Goal: Contribute content: Add original content to the website for others to see

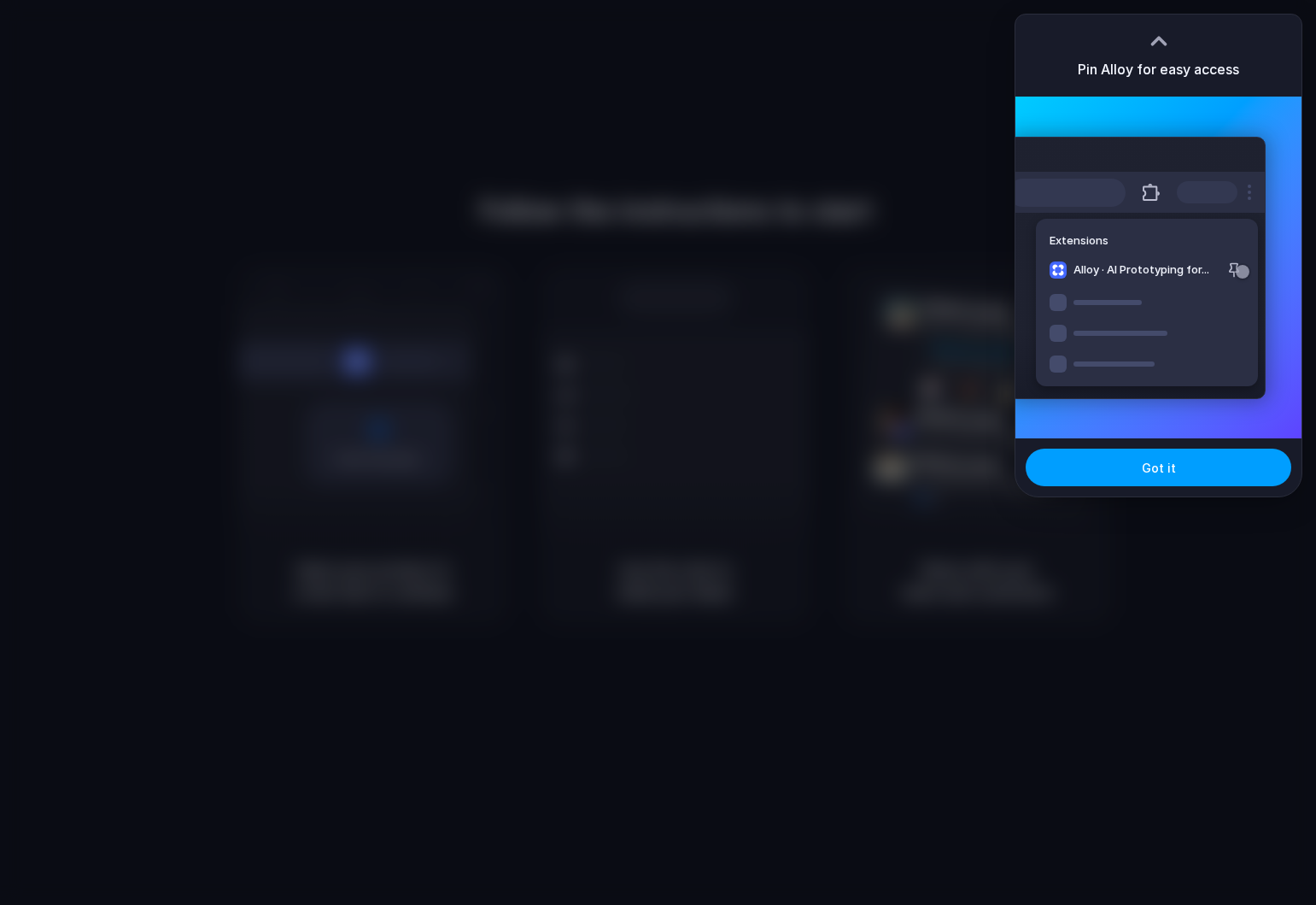
click at [1162, 451] on button "Got it" at bounding box center [1159, 466] width 266 height 38
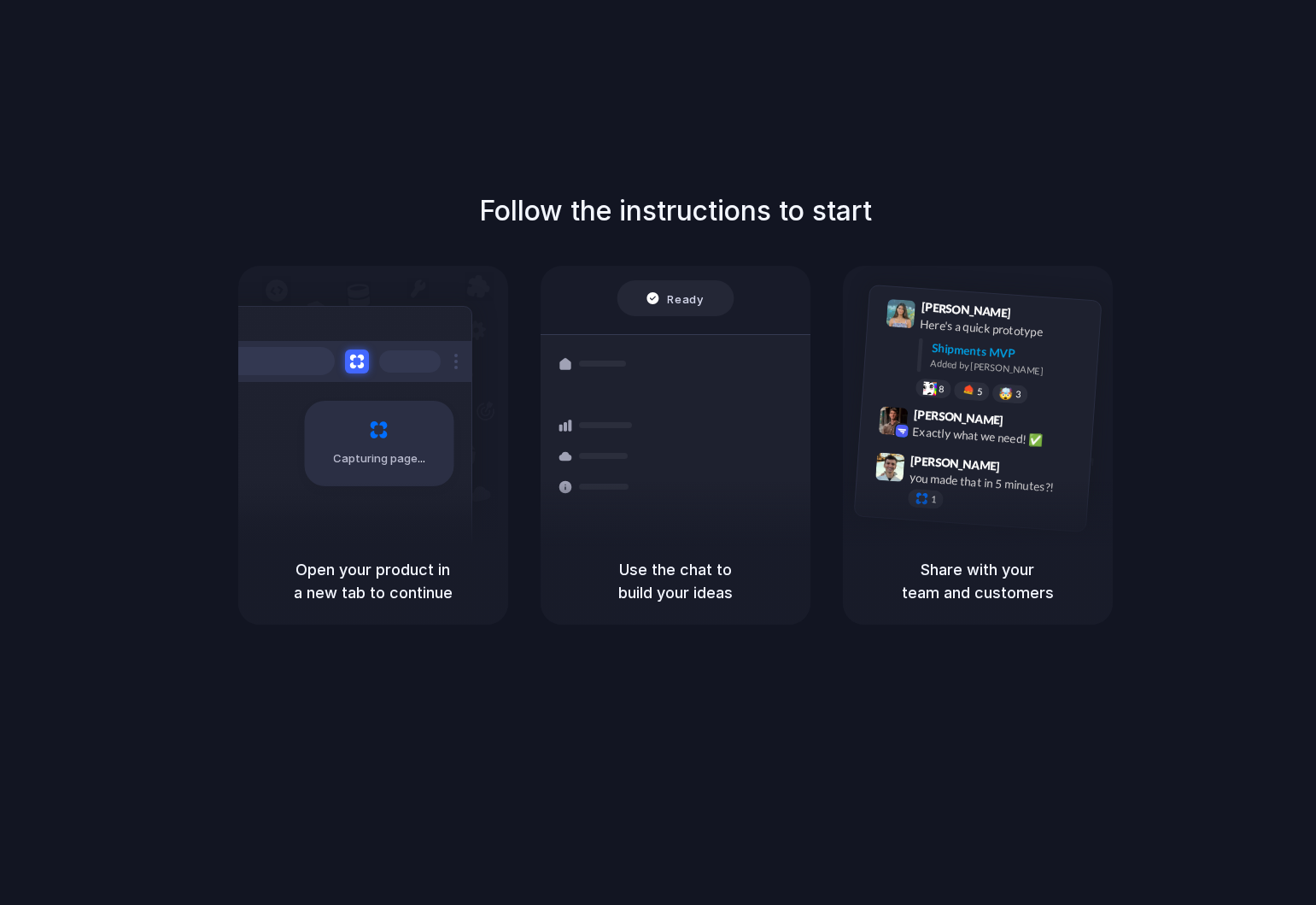
click at [49, 487] on div "Follow the instructions to start Capturing page Open your product in a new tab …" at bounding box center [675, 408] width 1316 height 434
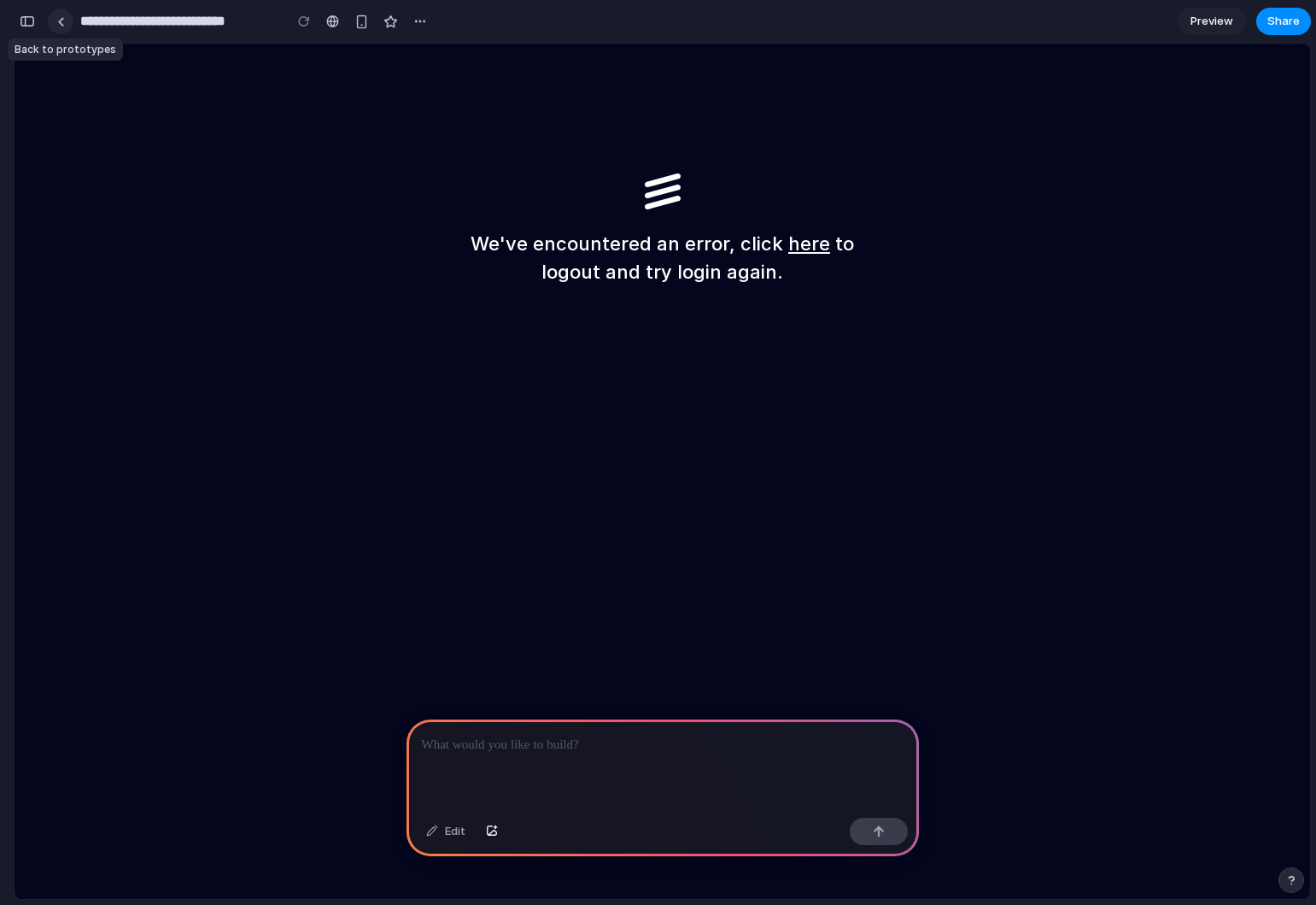
click at [62, 20] on div at bounding box center [61, 22] width 8 height 10
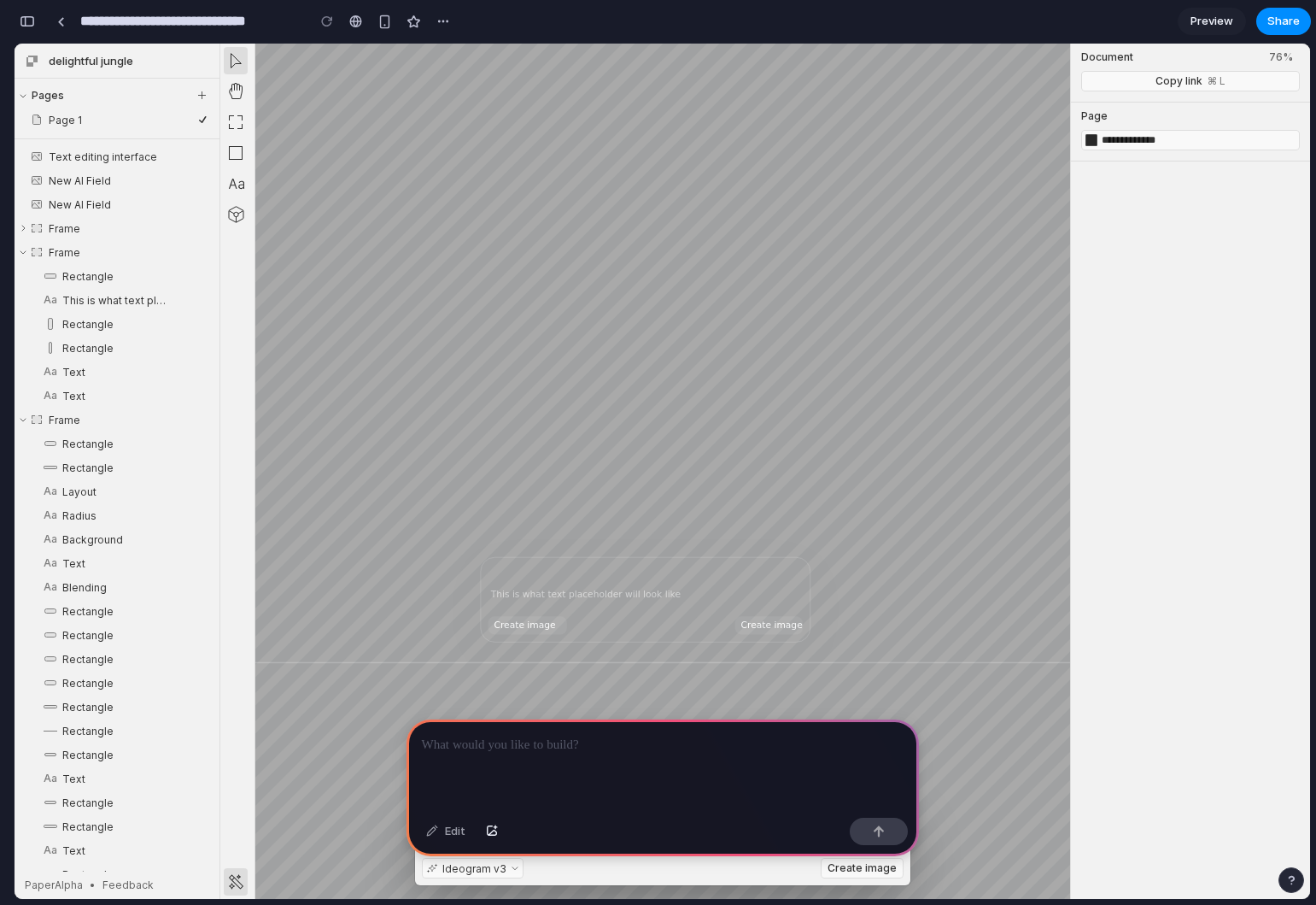
click at [479, 747] on p at bounding box center [663, 744] width 482 height 20
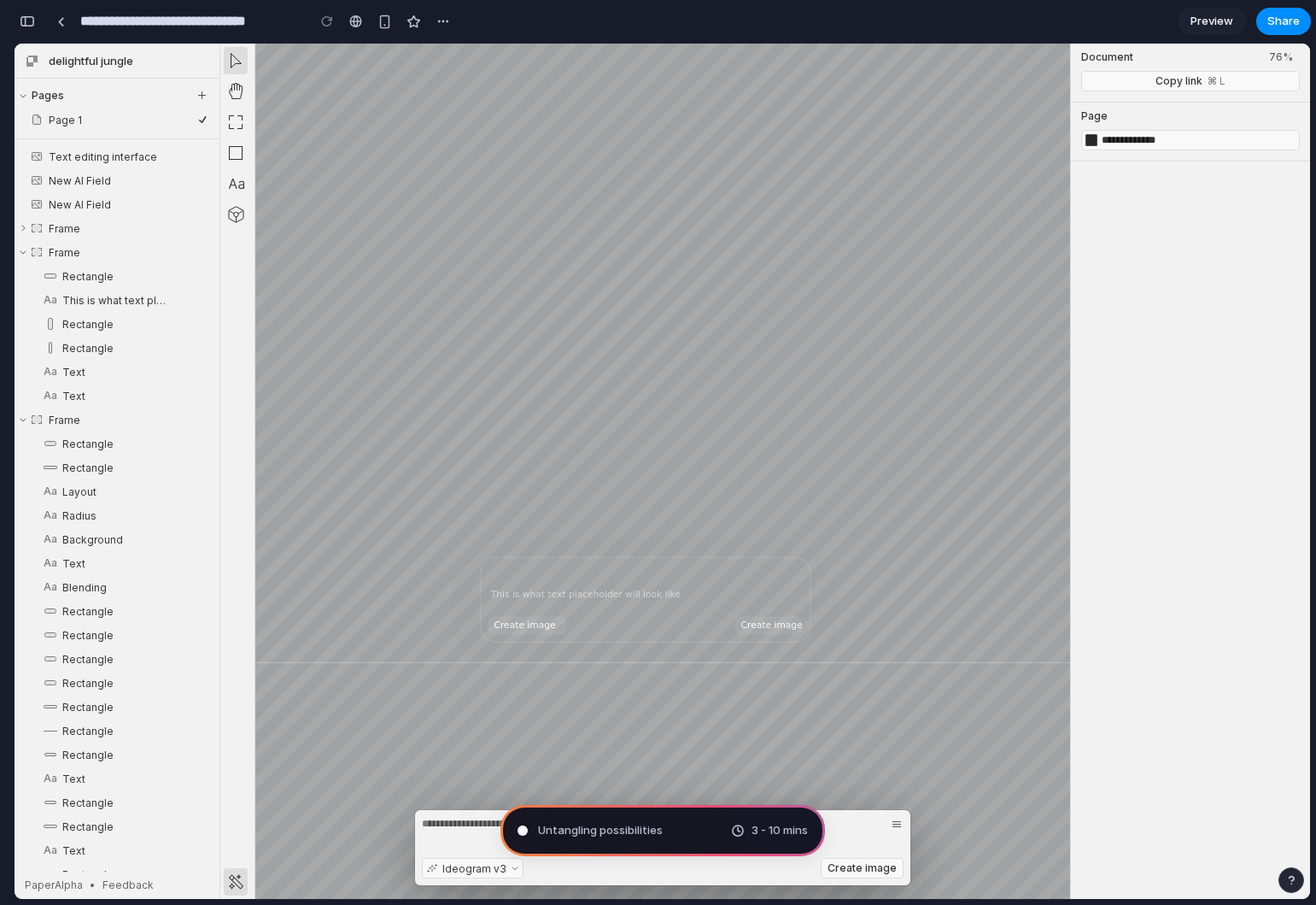
click at [239, 221] on icon "Shaders" at bounding box center [236, 215] width 14 height 15
click at [238, 881] on icon "Image Generation" at bounding box center [236, 882] width 14 height 14
click at [512, 870] on button "Ideogram v3" at bounding box center [472, 867] width 101 height 20
click at [898, 825] on button "button" at bounding box center [896, 823] width 20 height 20
click at [689, 830] on span "Scanning for unicorn potential ..." at bounding box center [624, 831] width 173 height 17
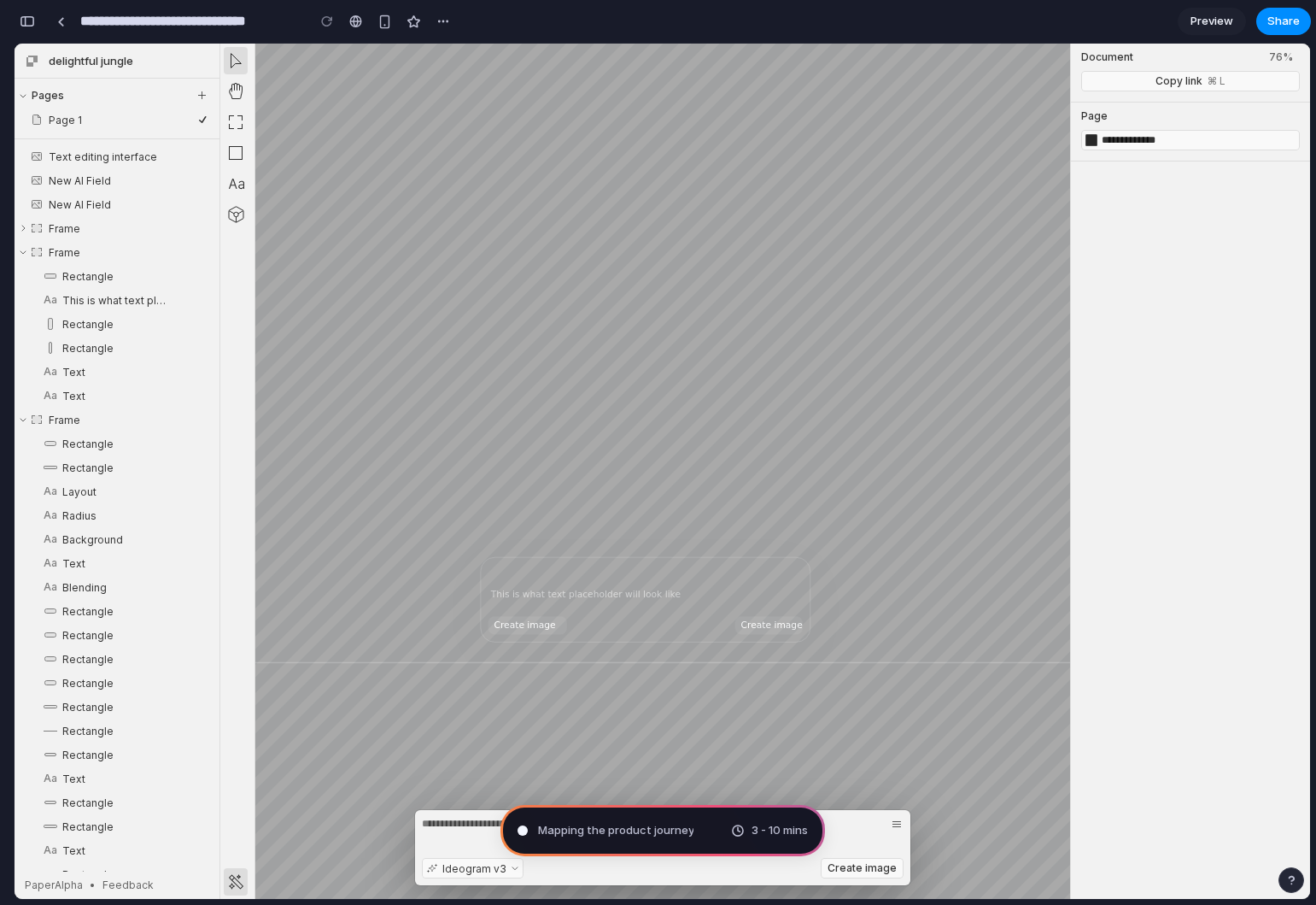
click at [1293, 884] on div "button" at bounding box center [1291, 880] width 12 height 12
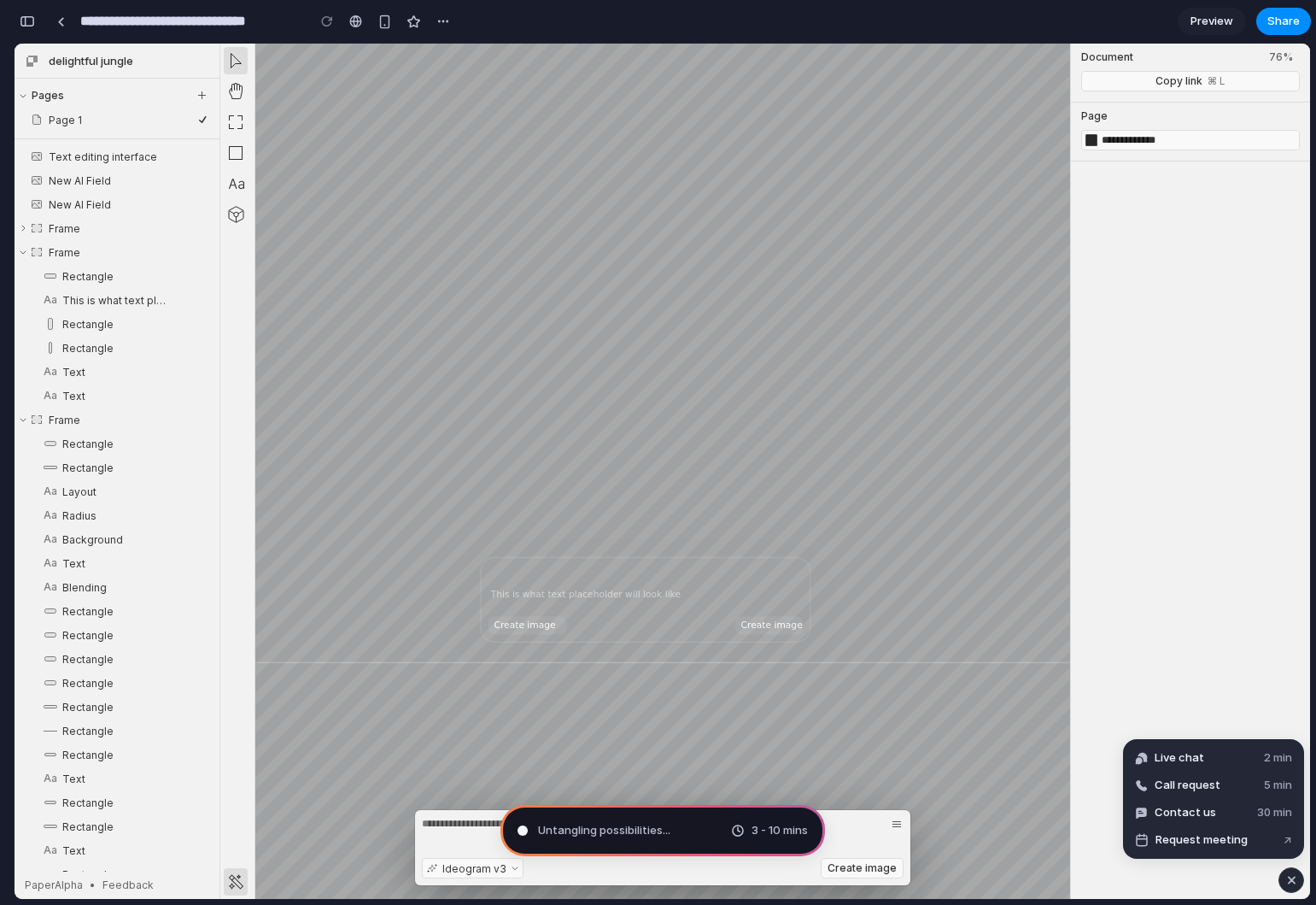
click at [1296, 883] on div "button" at bounding box center [1291, 879] width 14 height 20
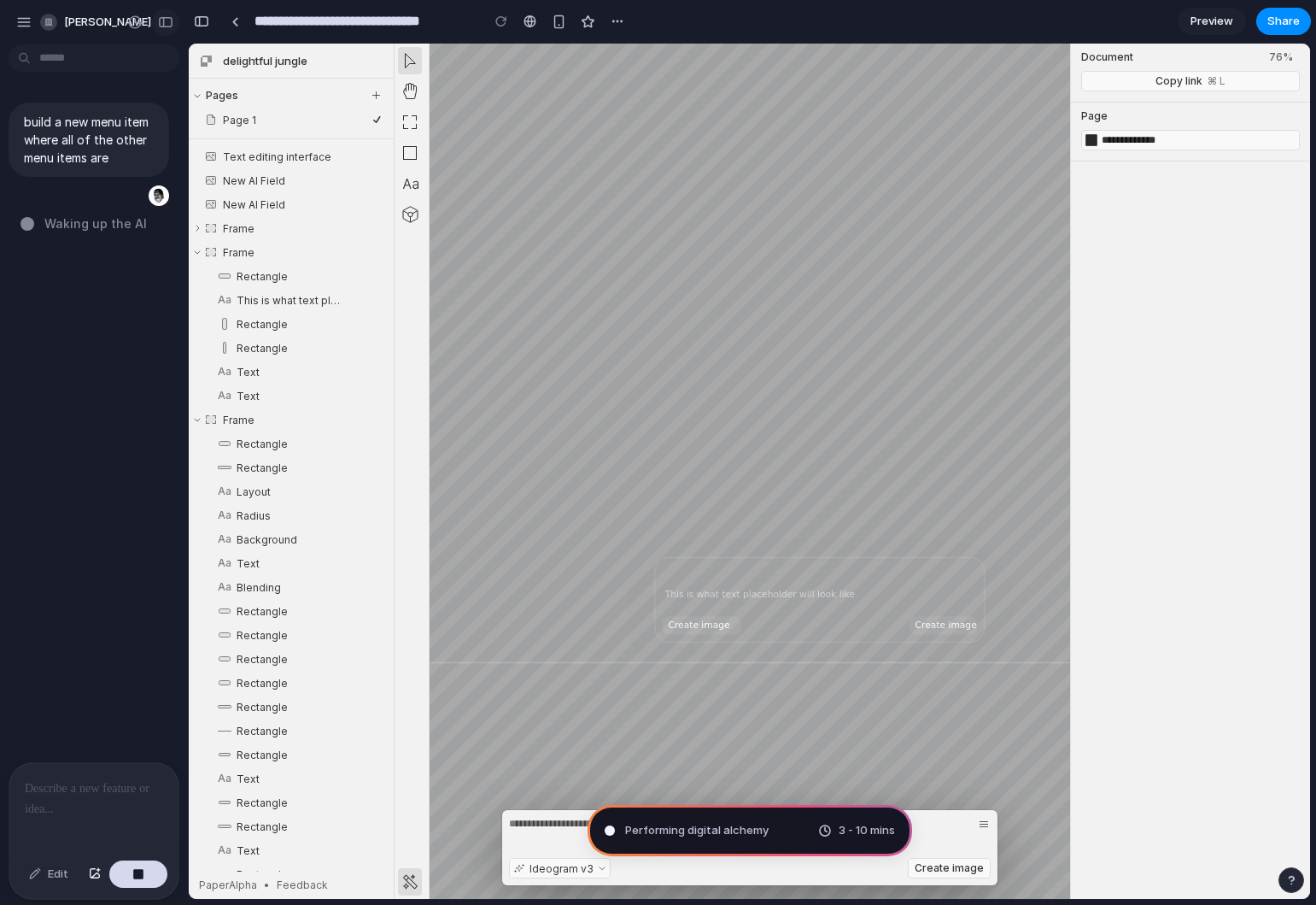
click at [170, 17] on div "button" at bounding box center [166, 22] width 15 height 12
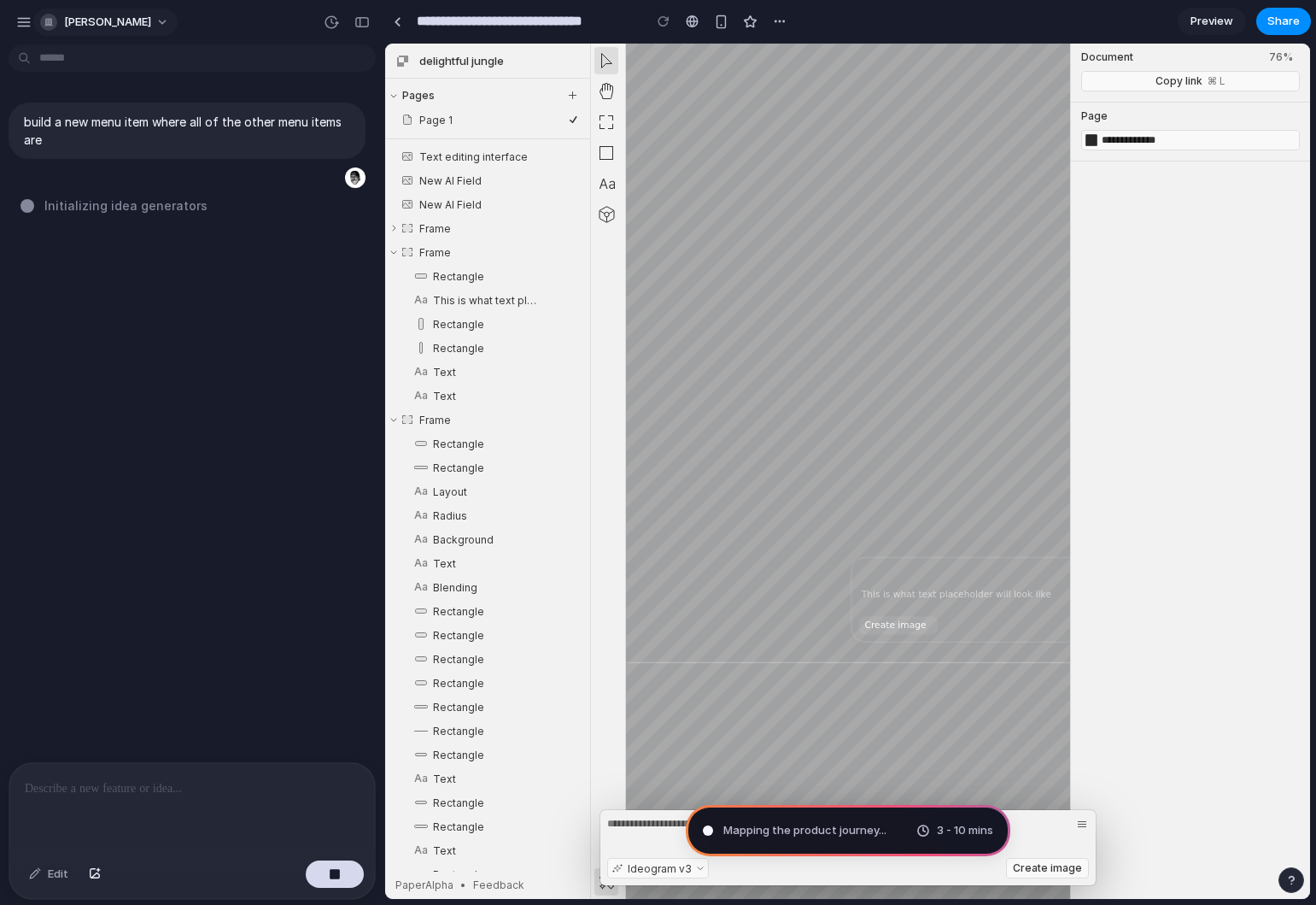
click at [108, 26] on span "[PERSON_NAME]" at bounding box center [107, 22] width 87 height 17
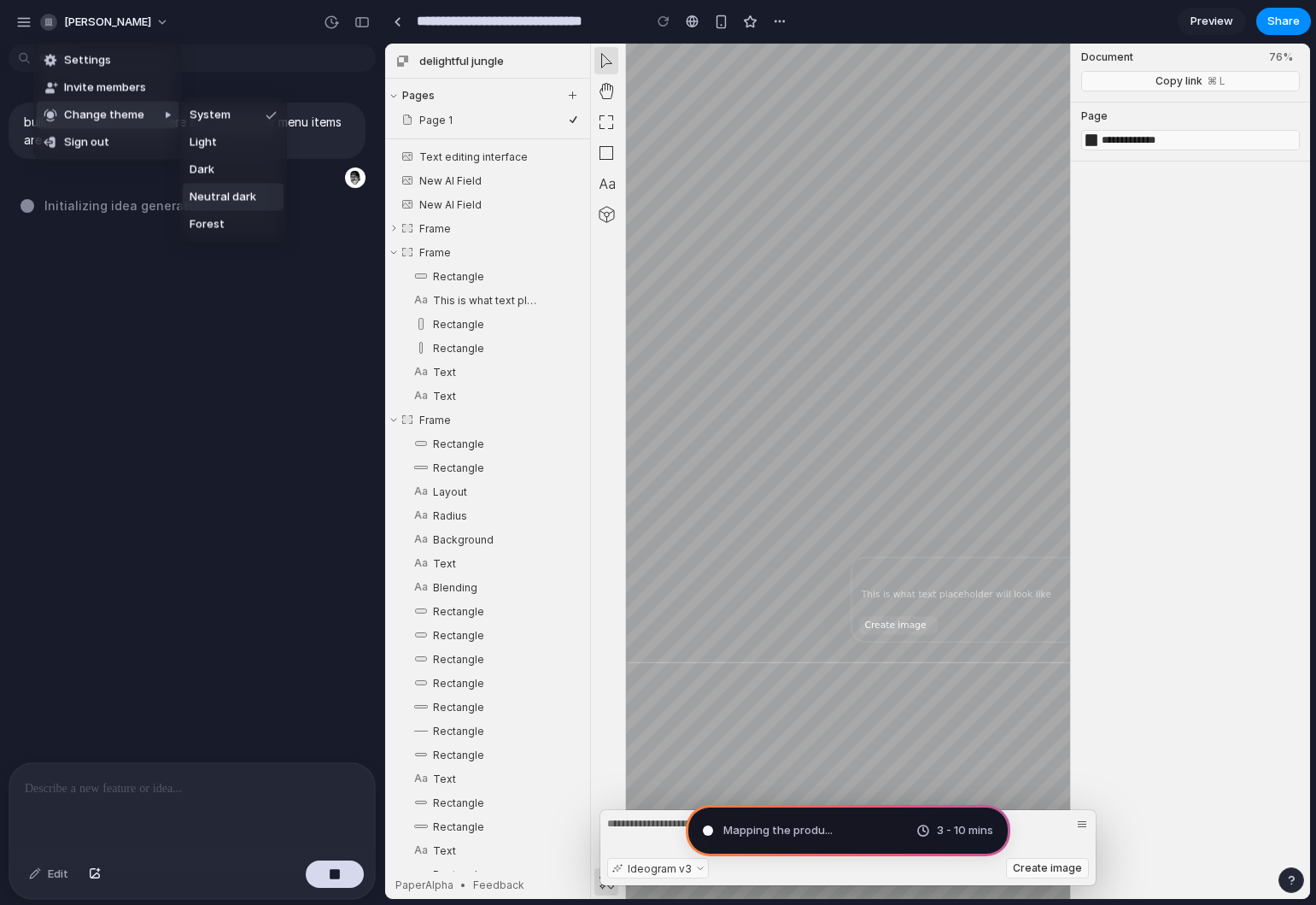
click at [214, 194] on span "Neutral dark" at bounding box center [223, 198] width 66 height 17
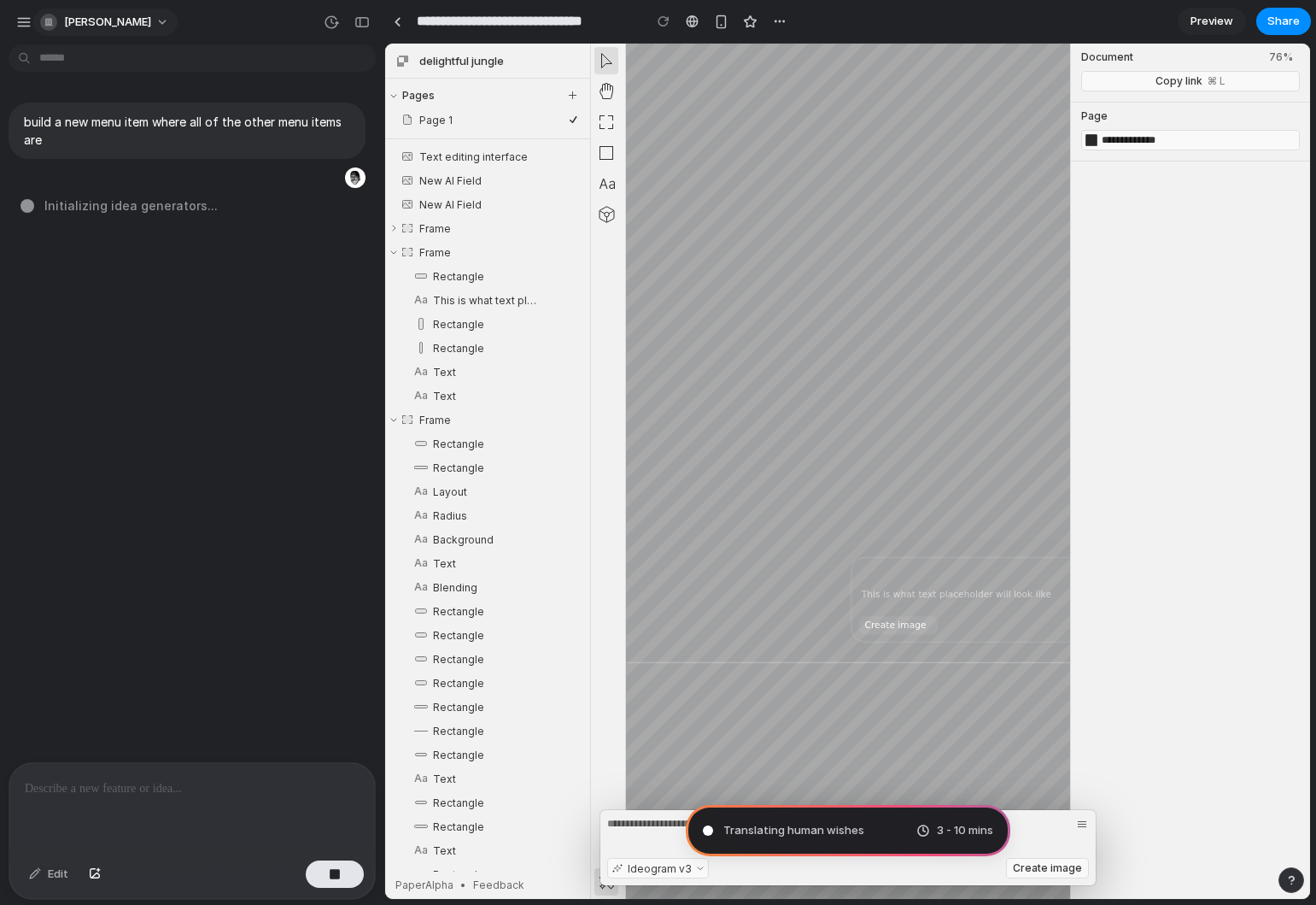
click at [135, 21] on span "[PERSON_NAME]" at bounding box center [107, 22] width 87 height 17
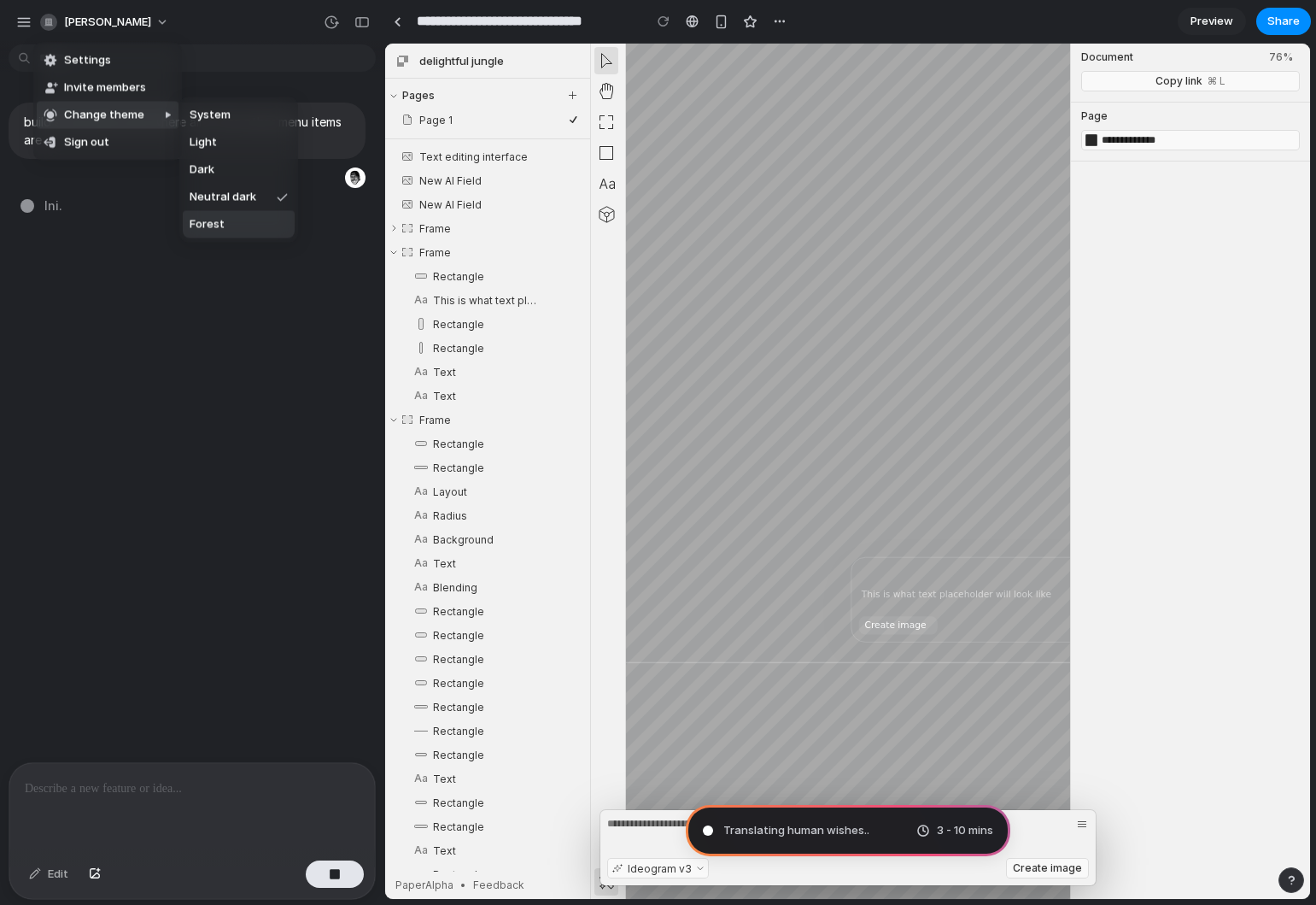
click at [226, 231] on li "Forest" at bounding box center [239, 225] width 112 height 27
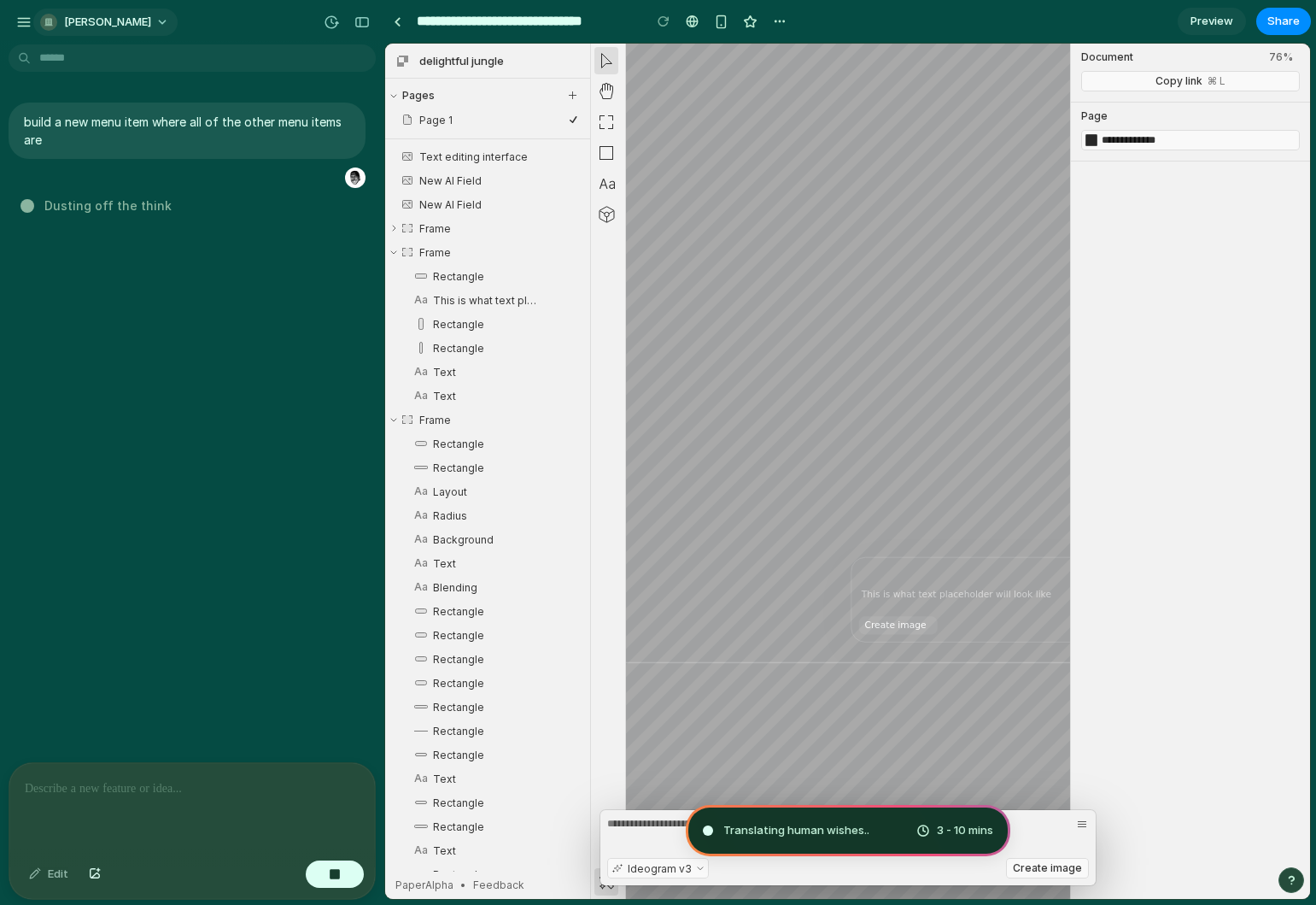
click at [144, 20] on button "[PERSON_NAME]" at bounding box center [106, 22] width 145 height 27
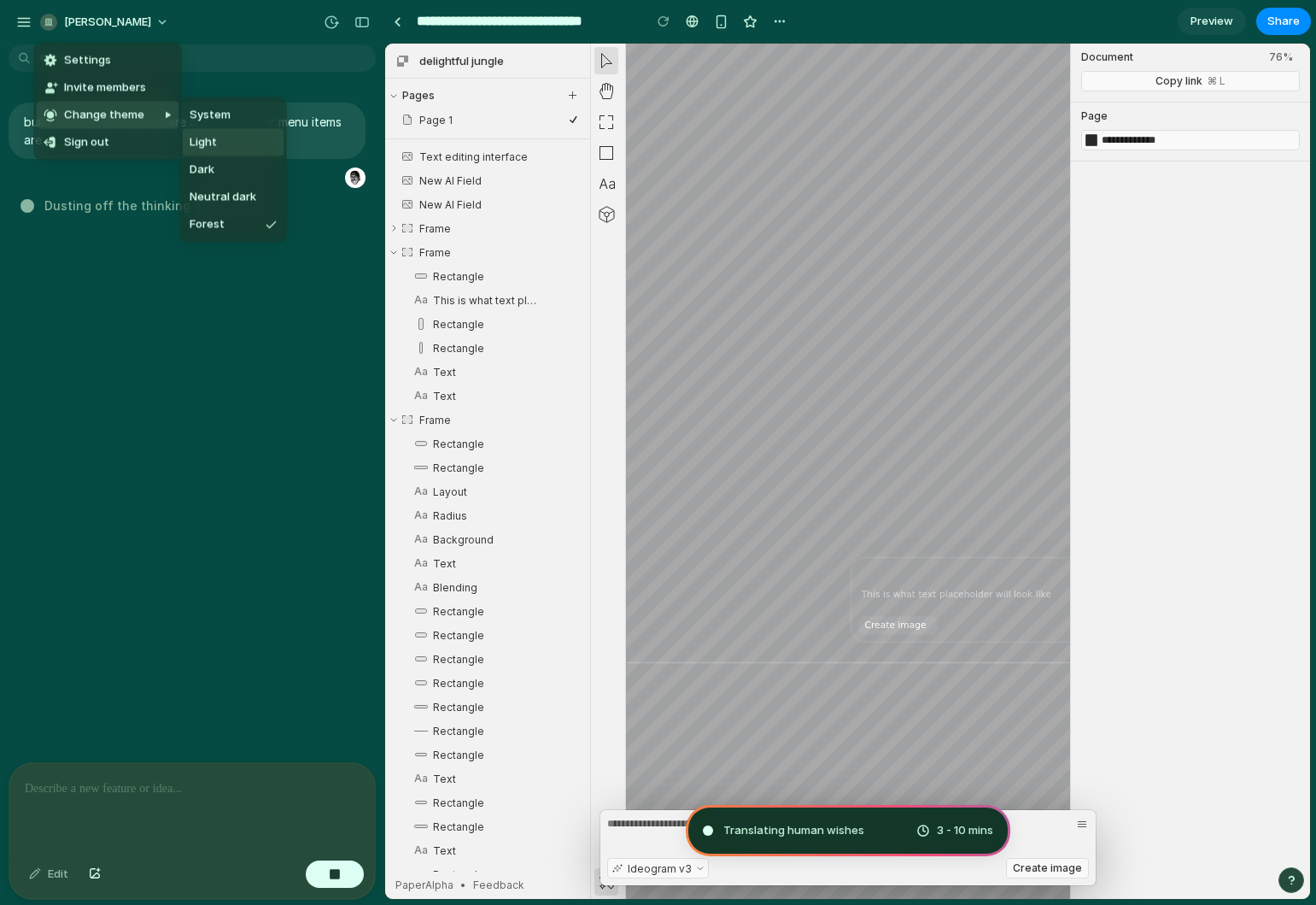
click at [214, 143] on span "Light" at bounding box center [203, 143] width 27 height 17
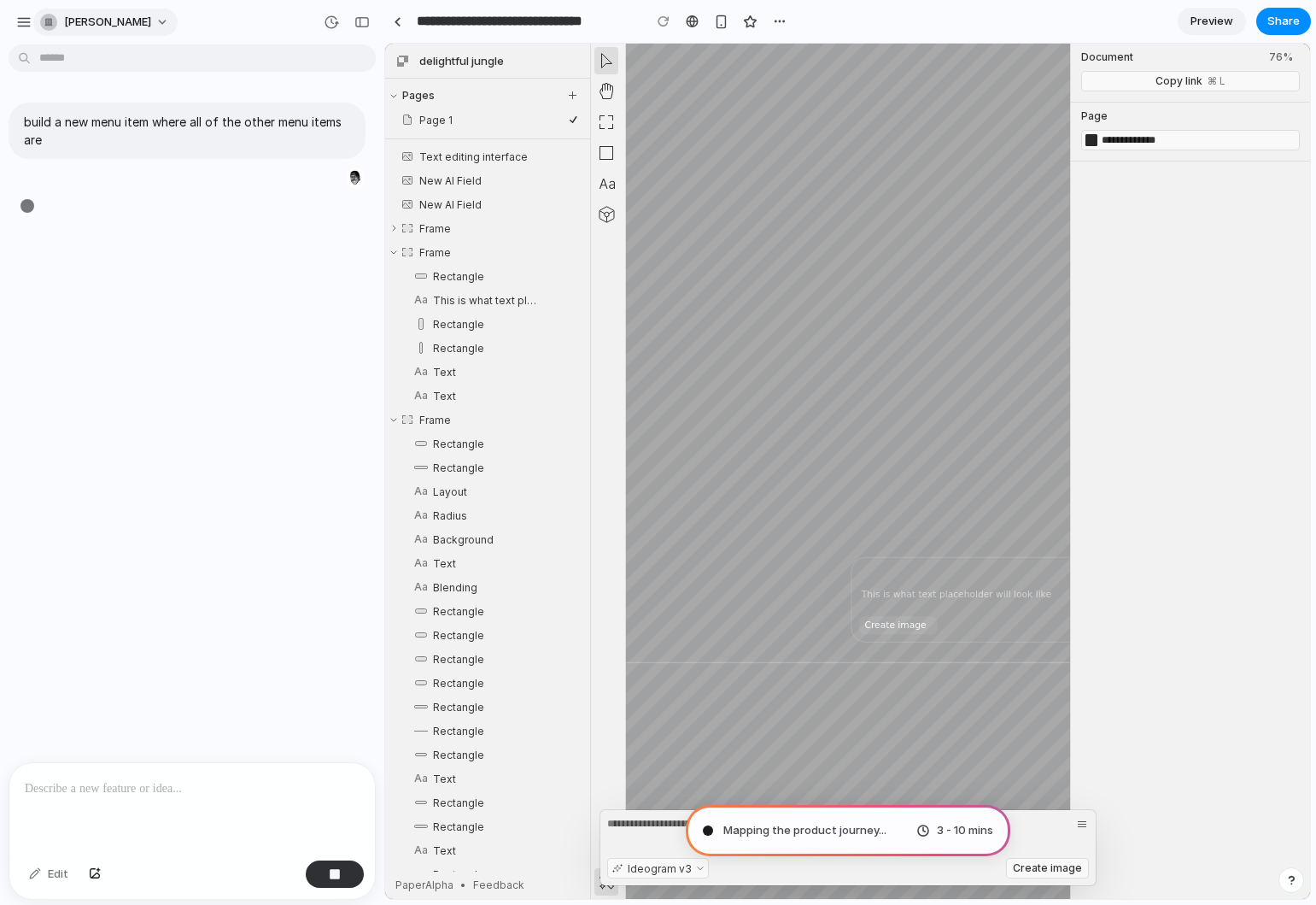
click at [148, 22] on button "[PERSON_NAME]" at bounding box center [106, 22] width 145 height 27
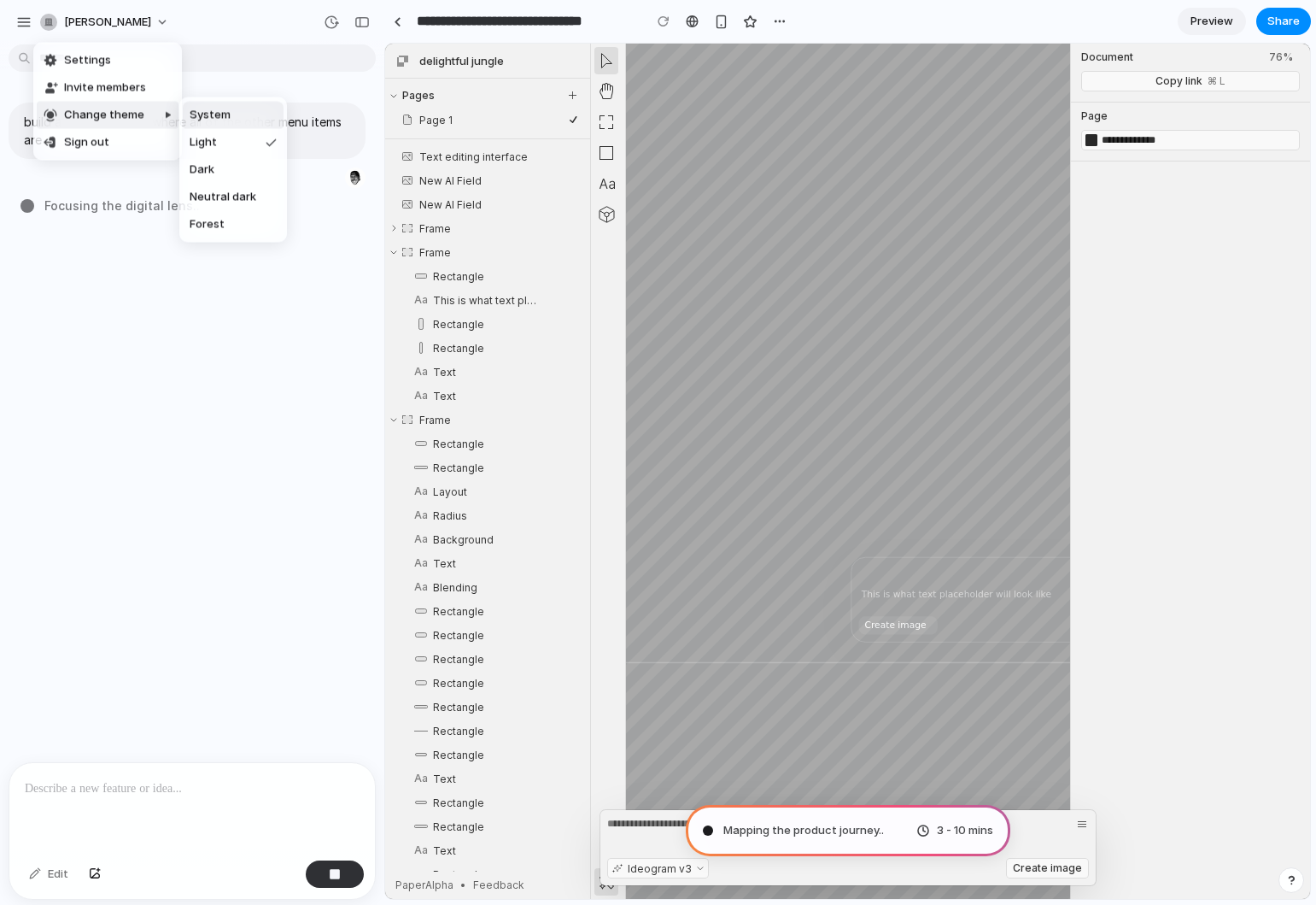
click at [220, 119] on span "System" at bounding box center [210, 116] width 41 height 17
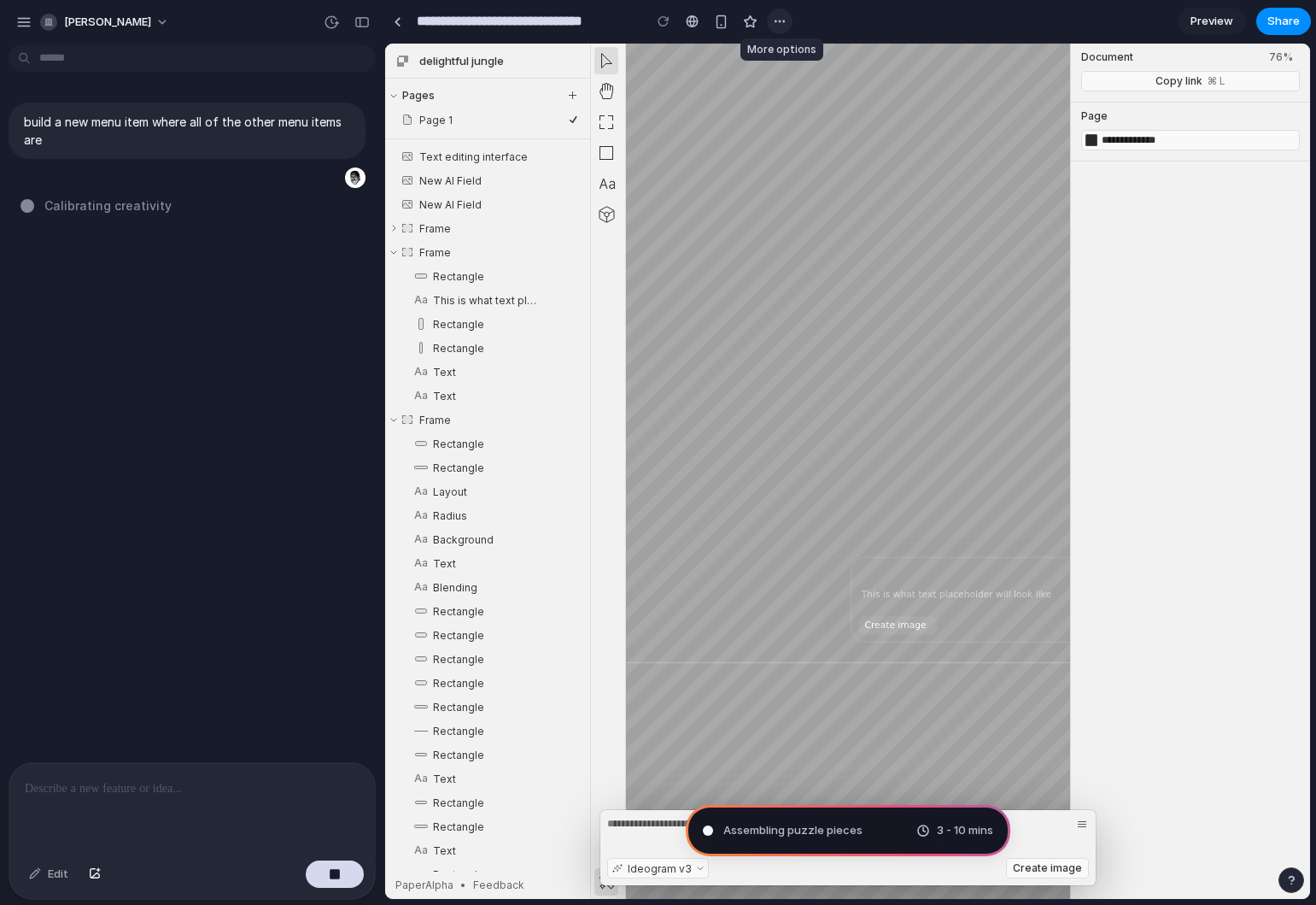
click at [781, 25] on div "button" at bounding box center [779, 21] width 13 height 13
click at [786, 19] on div "Duplicate Delete" at bounding box center [658, 452] width 1316 height 905
click at [391, 25] on link at bounding box center [397, 21] width 26 height 26
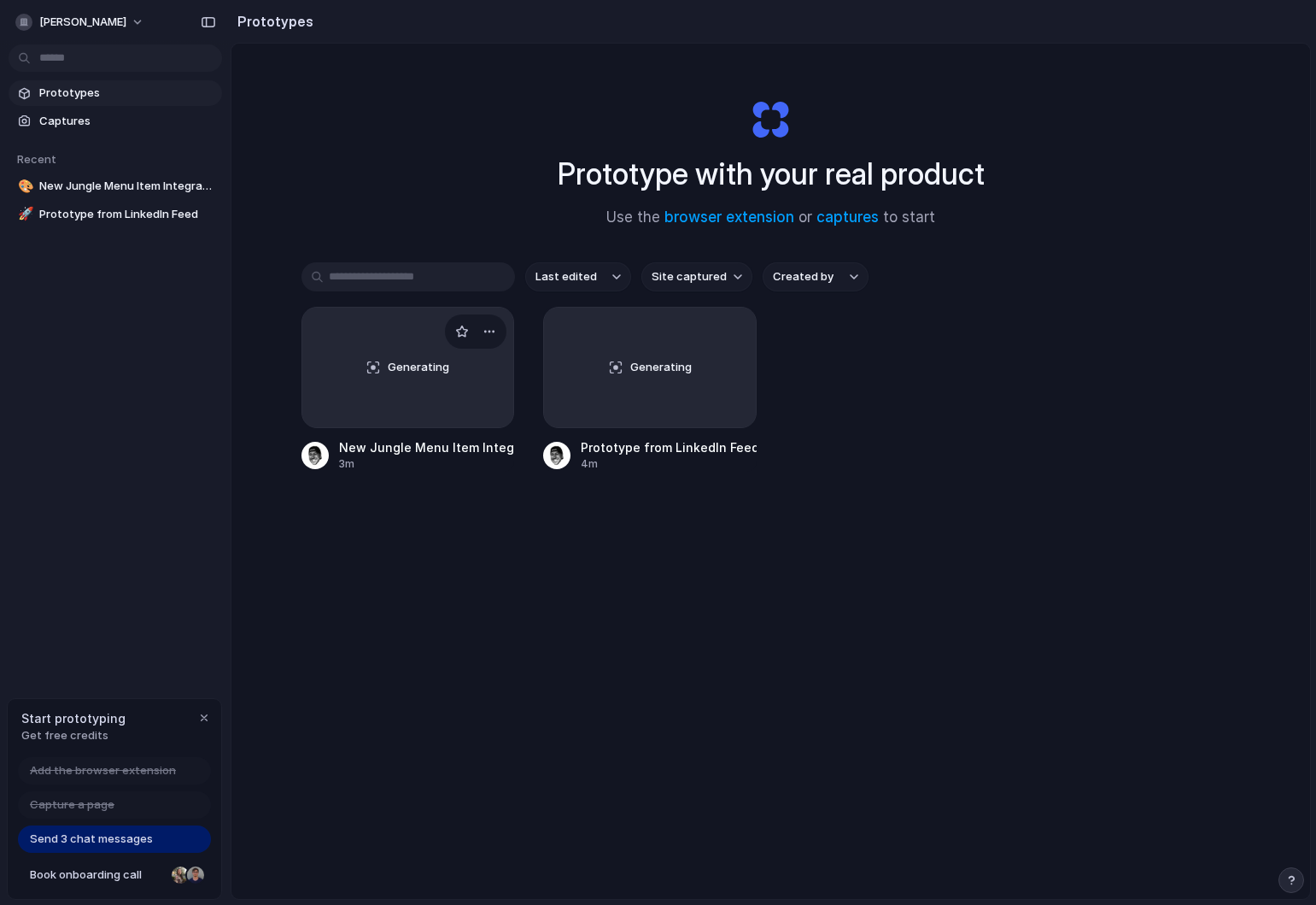
click at [428, 401] on div "Generating" at bounding box center [408, 367] width 212 height 120
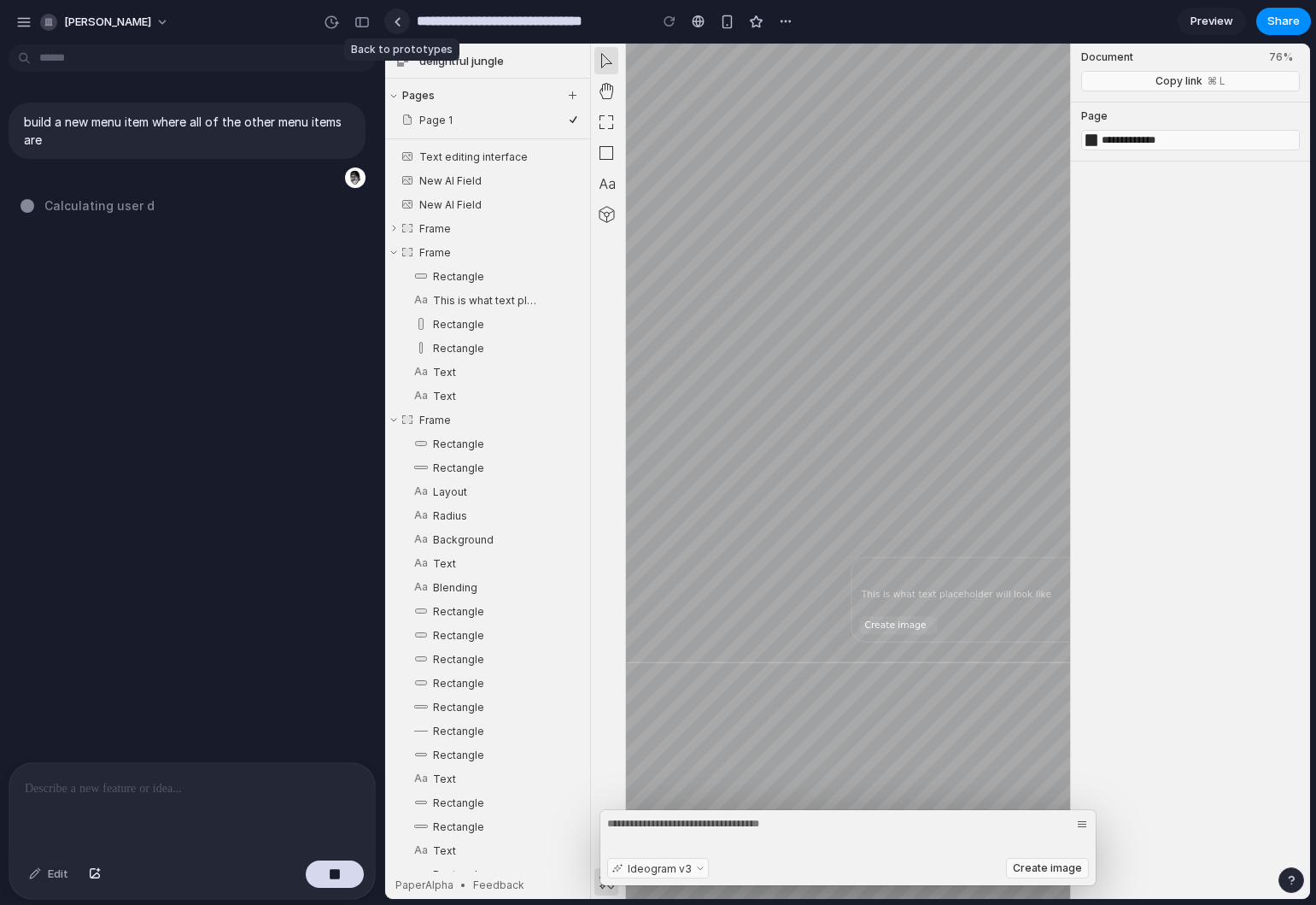
click at [404, 18] on link at bounding box center [397, 21] width 26 height 26
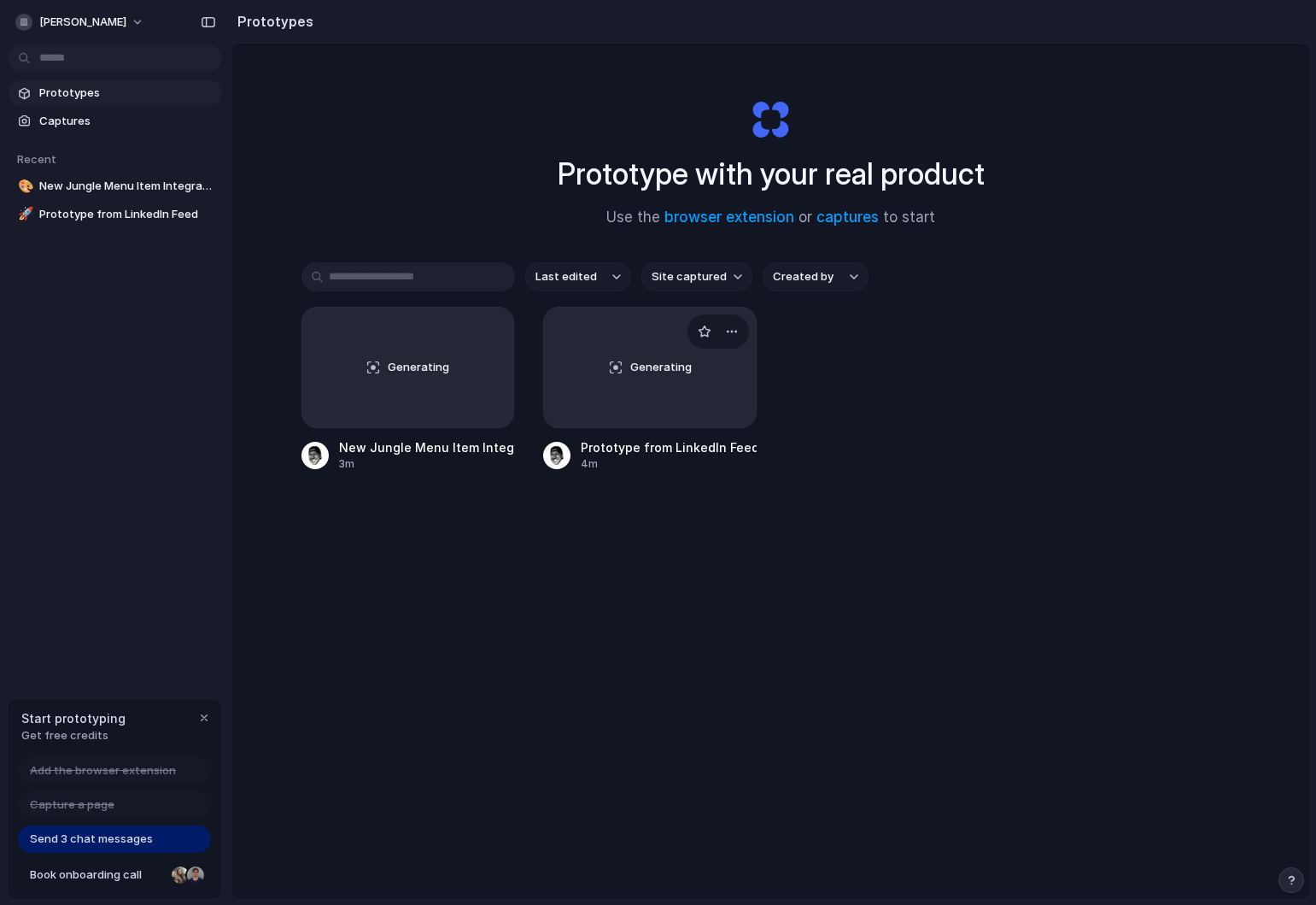
click at [607, 399] on div "Generating" at bounding box center [650, 367] width 212 height 120
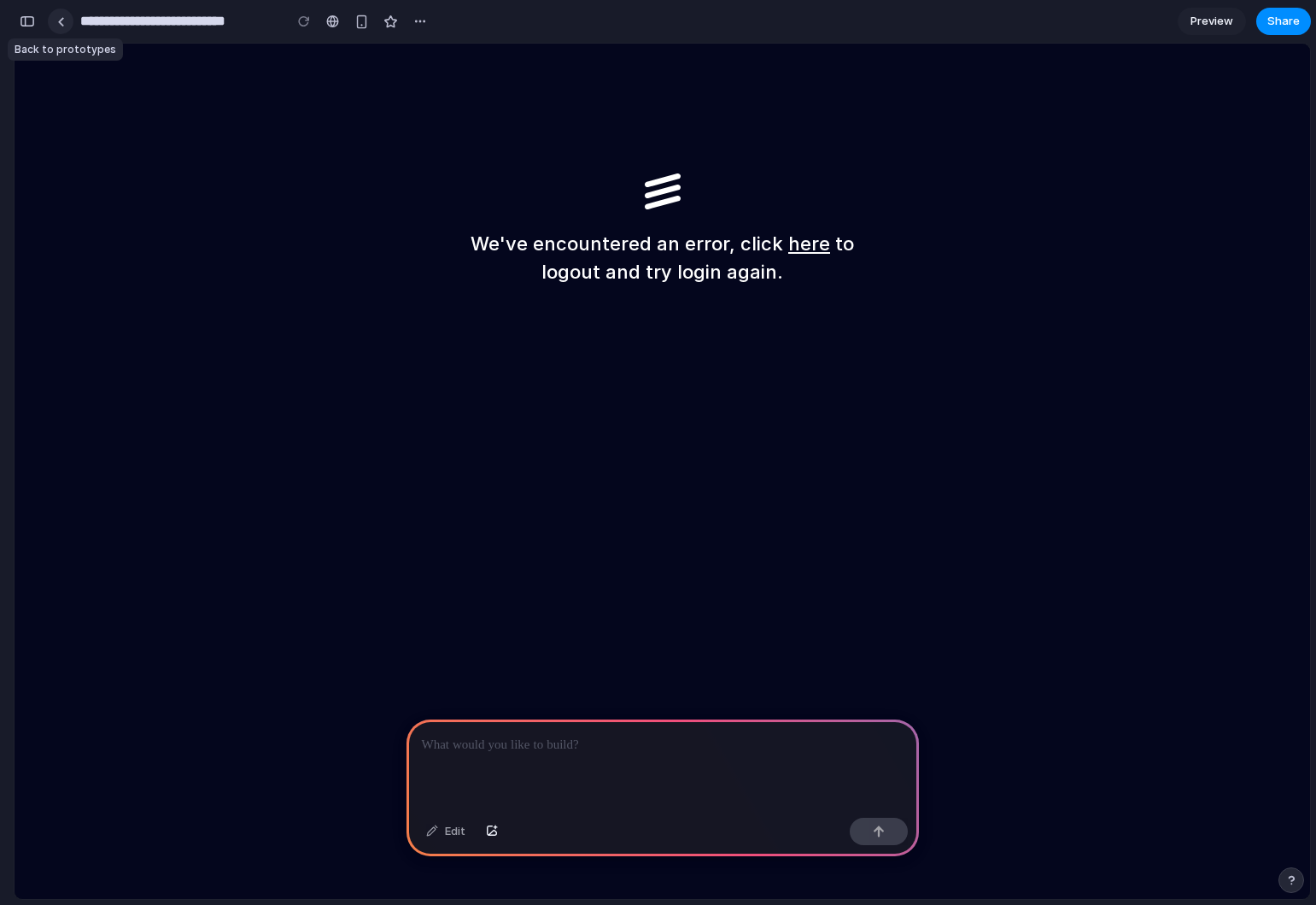
click at [59, 30] on link at bounding box center [61, 21] width 26 height 26
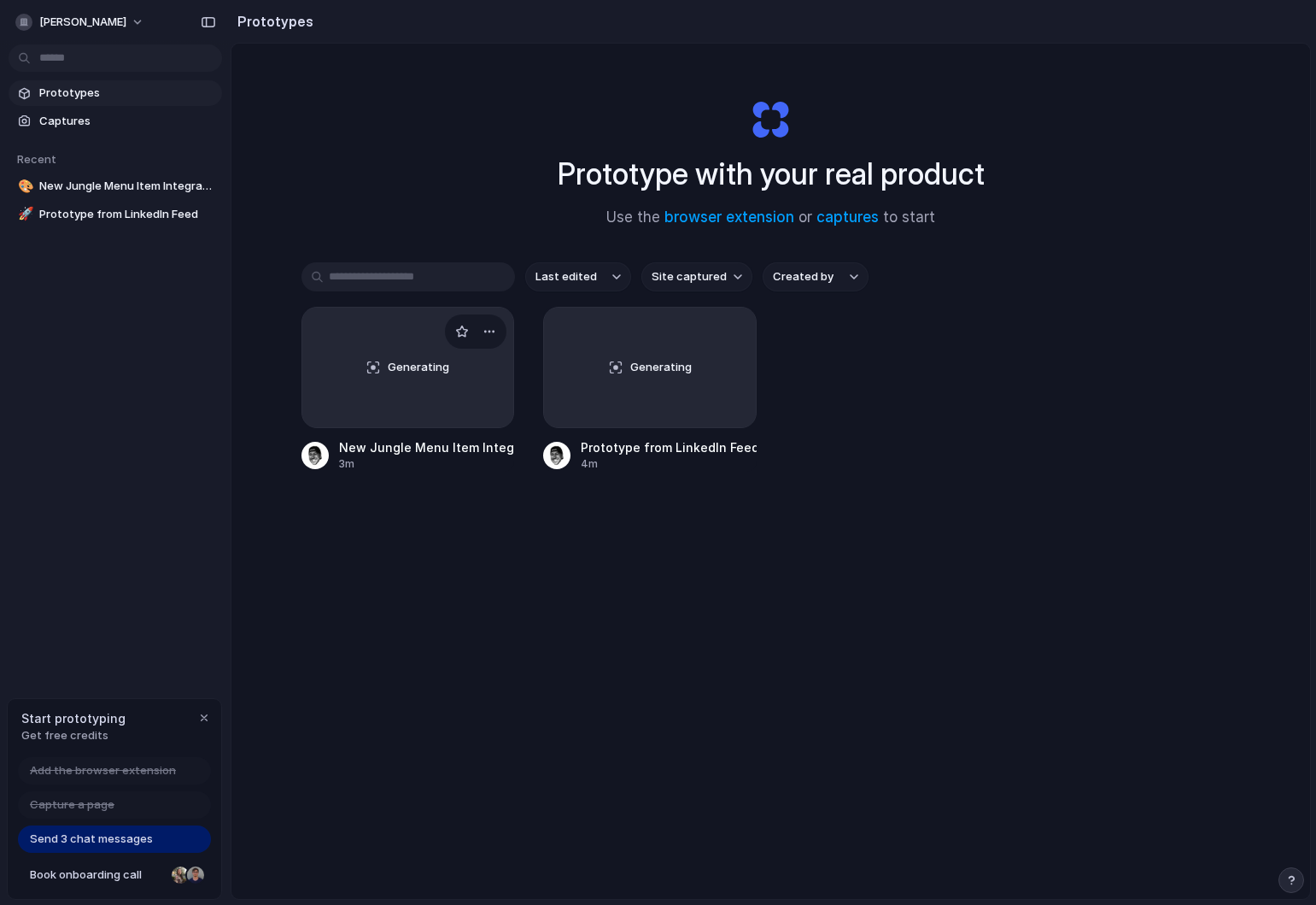
click at [395, 376] on span "Generating" at bounding box center [418, 367] width 62 height 17
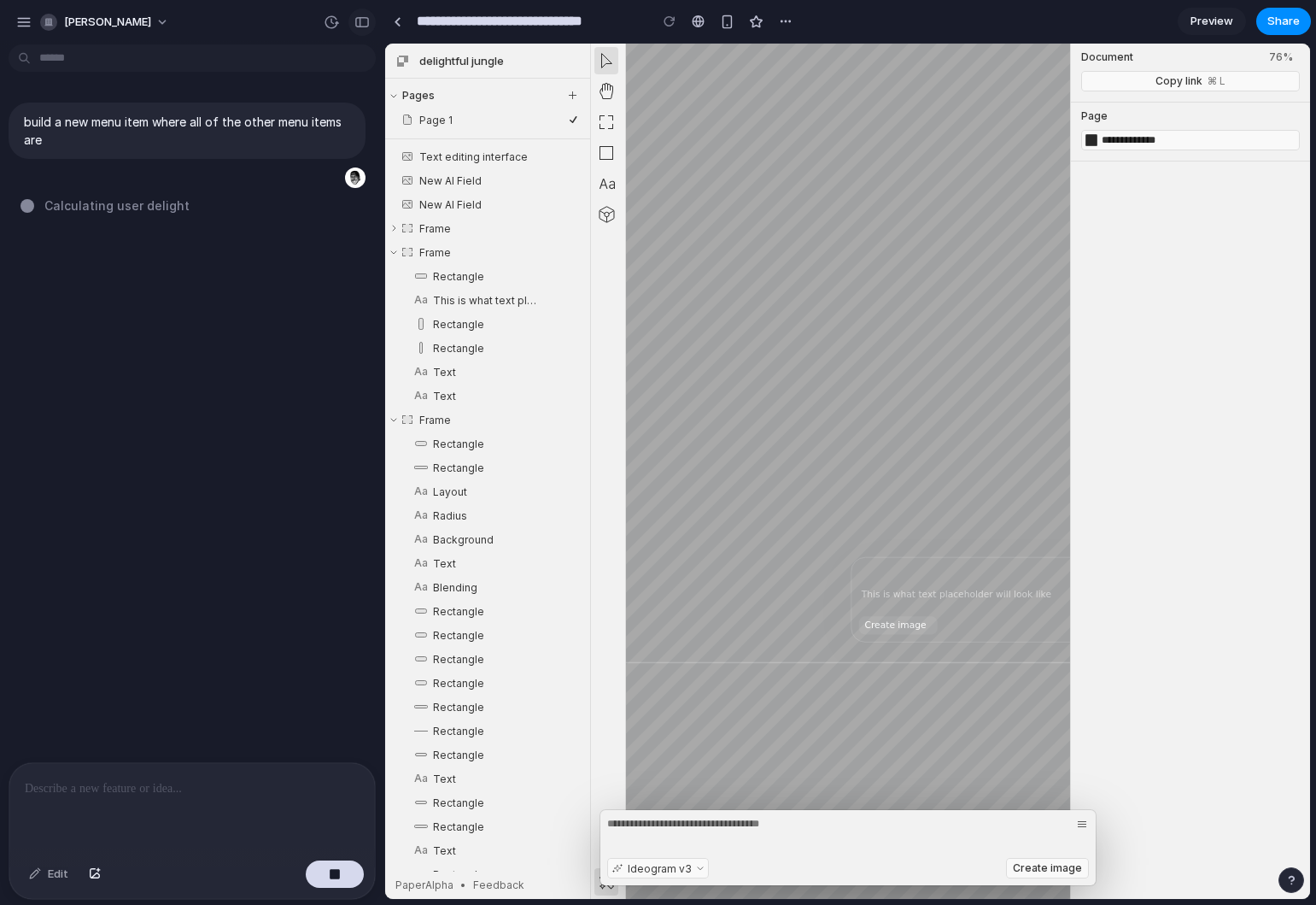
click at [359, 21] on div "button" at bounding box center [362, 22] width 15 height 12
